Goal: Navigation & Orientation: Understand site structure

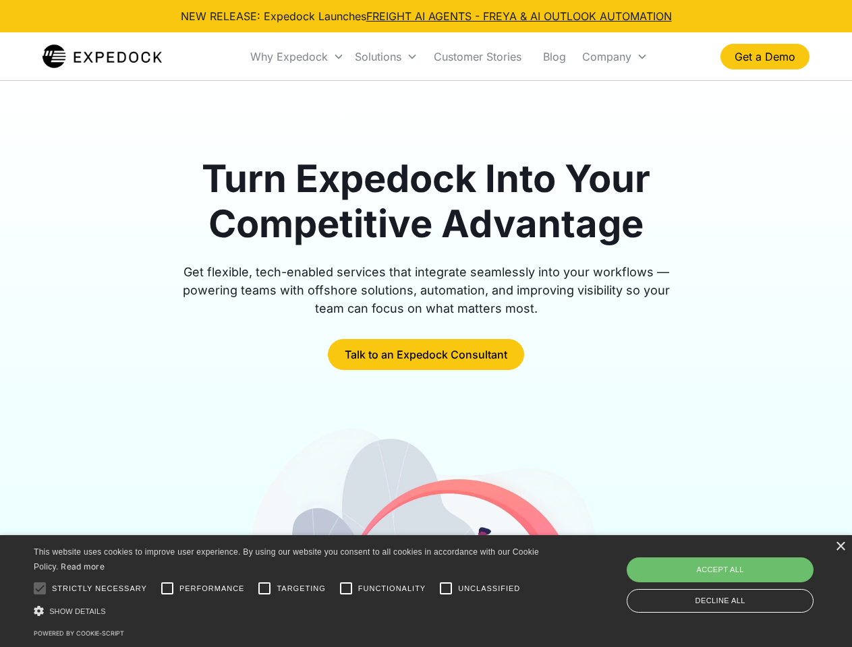
click at [297, 57] on div "Why Expedock" at bounding box center [289, 56] width 78 height 13
click at [386, 57] on div "Solutions" at bounding box center [378, 56] width 47 height 13
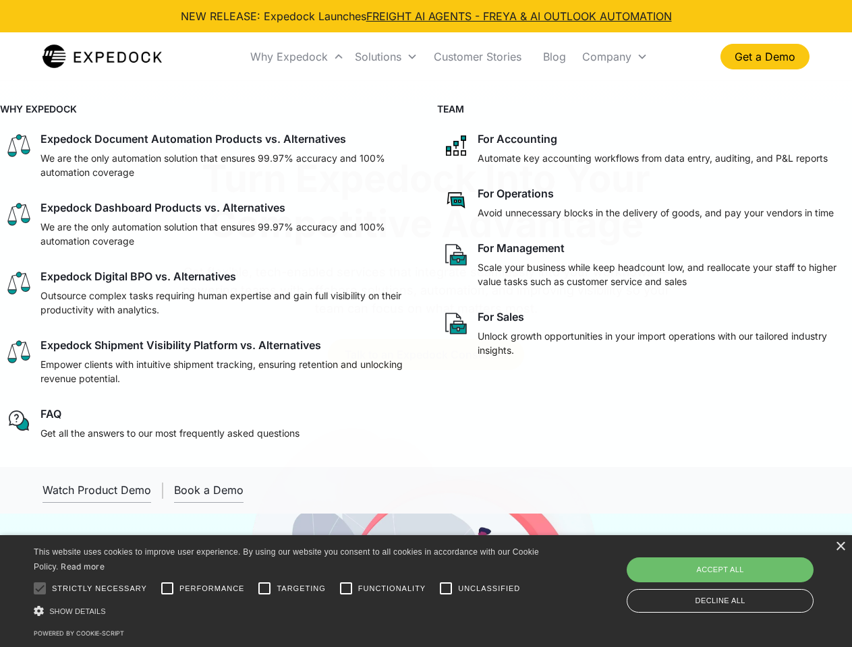
click at [614, 57] on div "Company" at bounding box center [606, 56] width 49 height 13
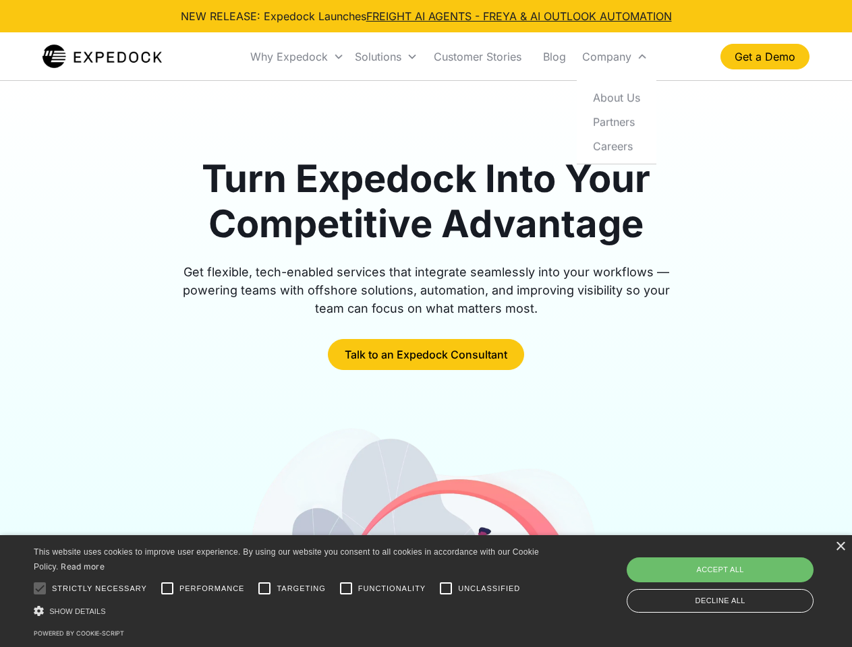
click at [40, 589] on div at bounding box center [39, 588] width 27 height 27
click at [167, 589] on input "Performance" at bounding box center [167, 588] width 27 height 27
checkbox input "true"
click at [264, 589] on input "Targeting" at bounding box center [264, 588] width 27 height 27
checkbox input "true"
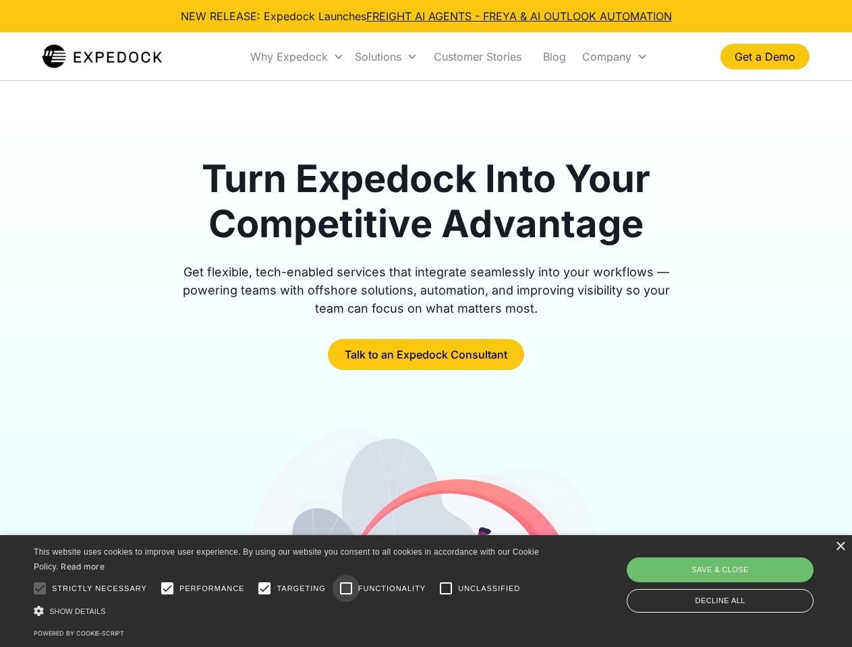
click at [346, 589] on input "Functionality" at bounding box center [345, 588] width 27 height 27
checkbox input "true"
click at [446, 589] on input "Unclassified" at bounding box center [445, 588] width 27 height 27
checkbox input "true"
click at [289, 611] on div "Show details Hide details" at bounding box center [289, 611] width 510 height 14
